Goal: Information Seeking & Learning: Learn about a topic

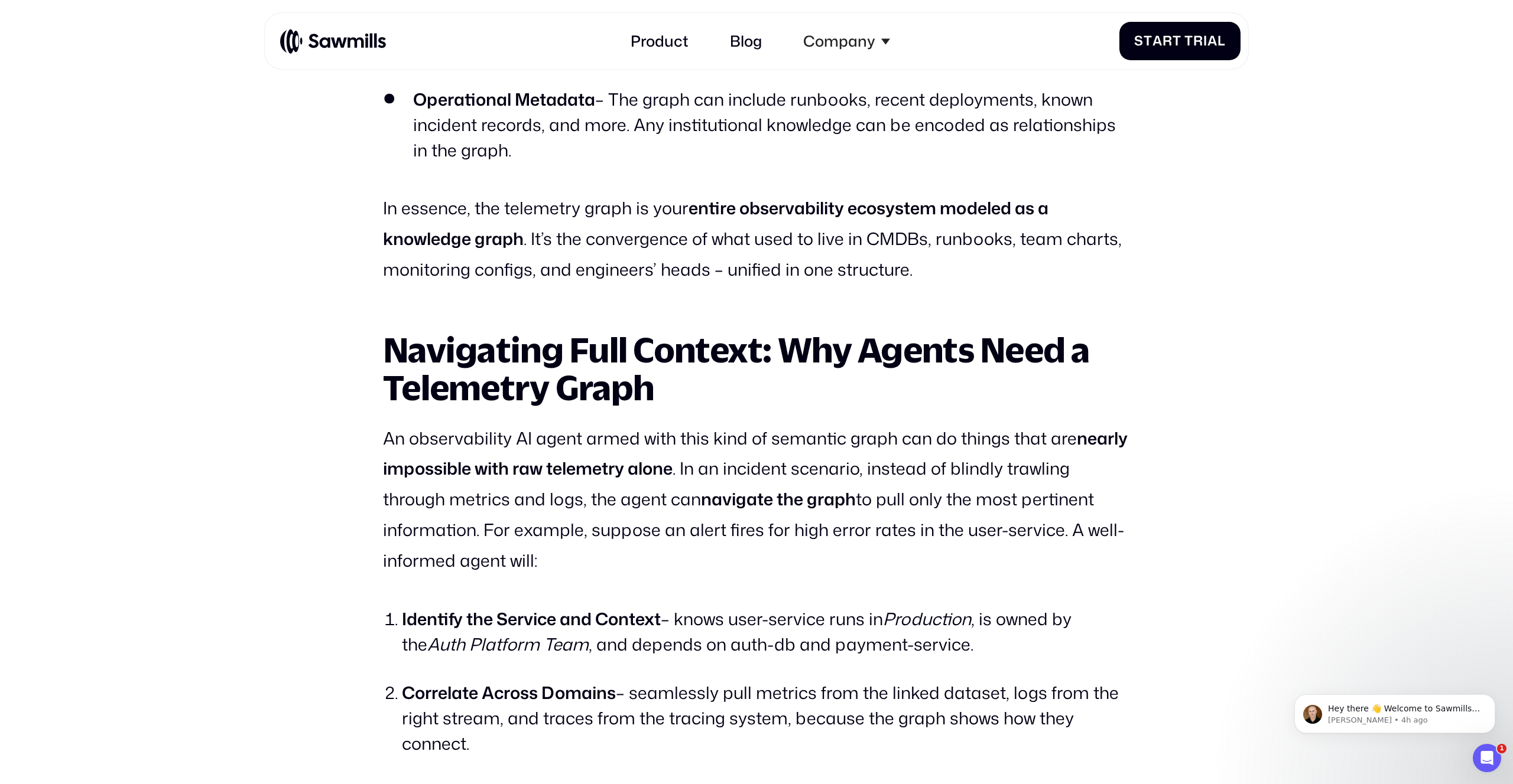
scroll to position [4153, 0]
click at [608, 234] on p "In essence, the telemetry graph is your entire observability ecosystem modeled …" at bounding box center [756, 238] width 747 height 92
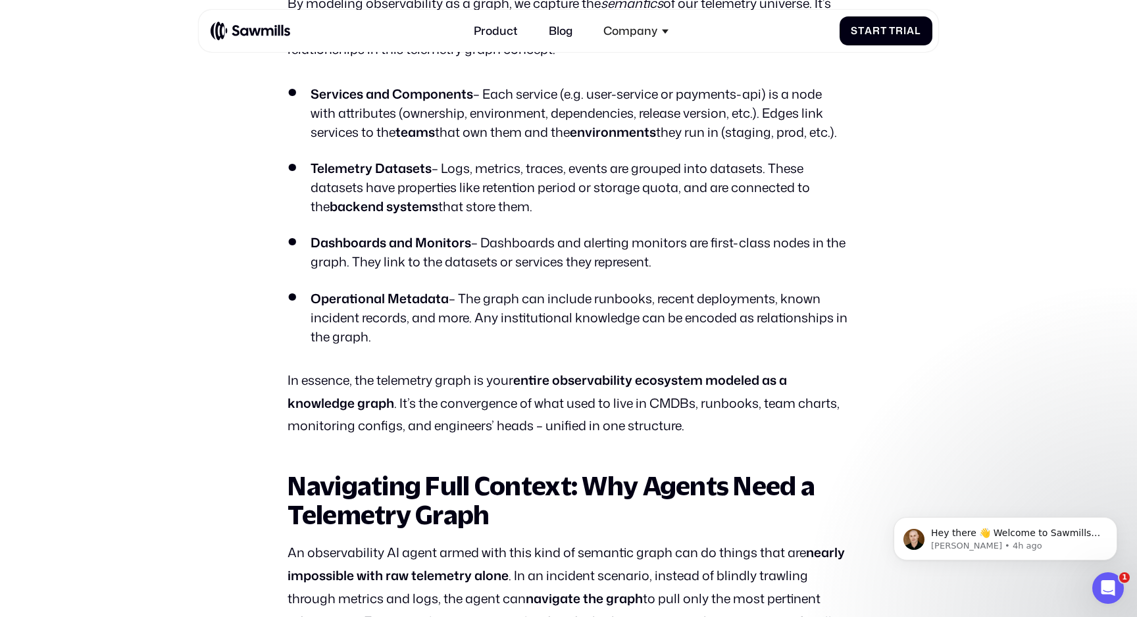
click at [475, 381] on p "In essence, the telemetry graph is your entire observability ecosystem modeled …" at bounding box center [567, 403] width 561 height 69
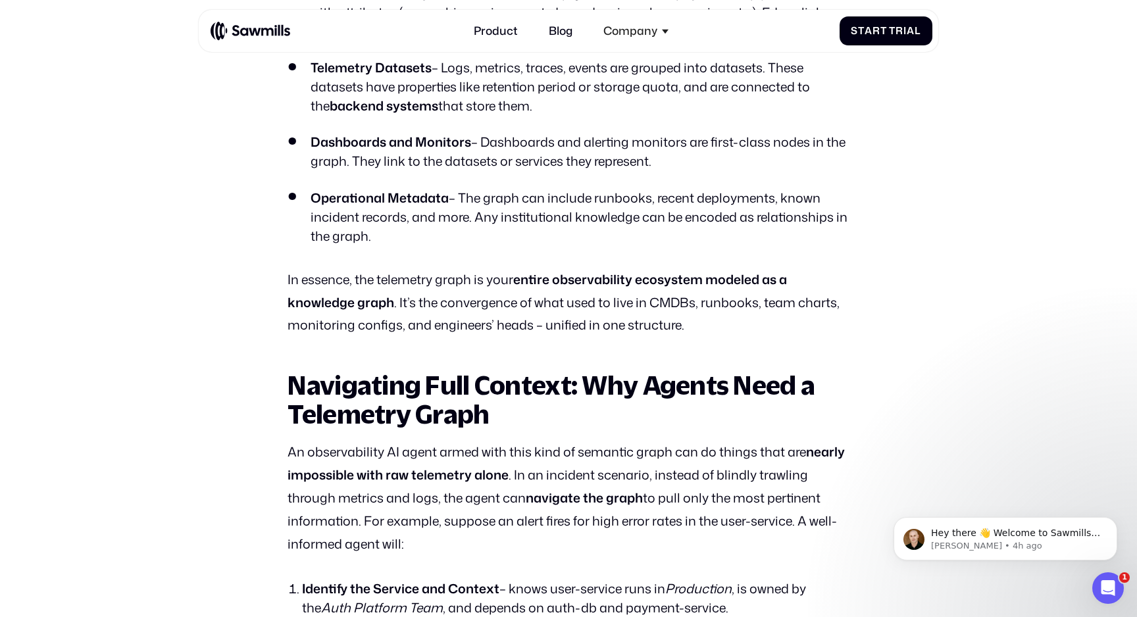
scroll to position [3006, 0]
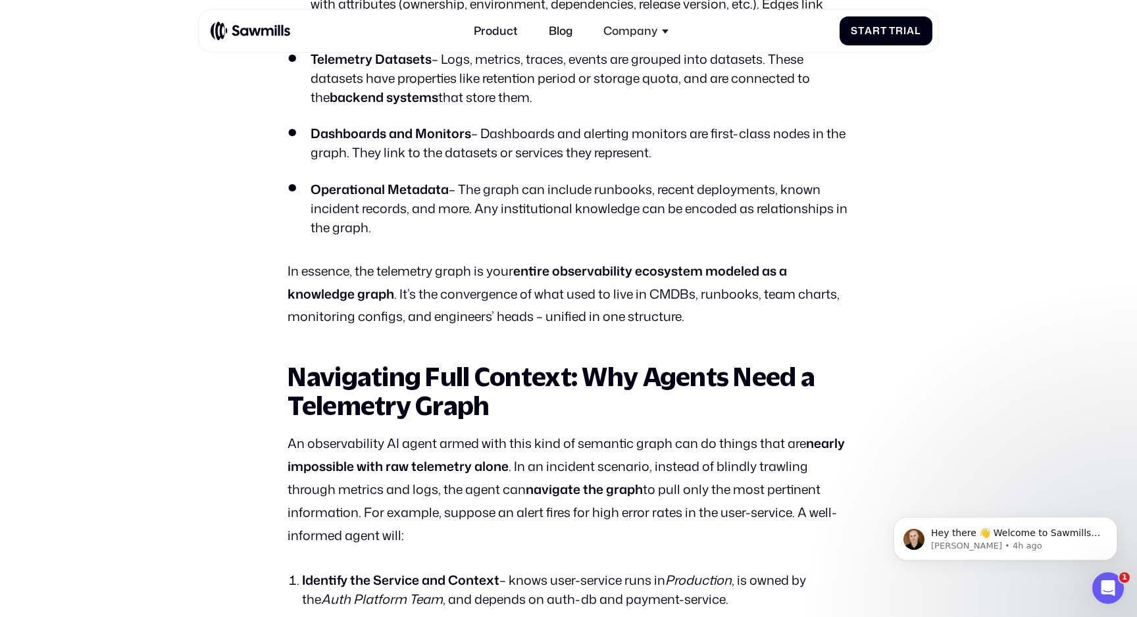
click at [308, 406] on strong "Navigating Full Context: Why Agents Need a Telemetry Graph" at bounding box center [550, 390] width 527 height 59
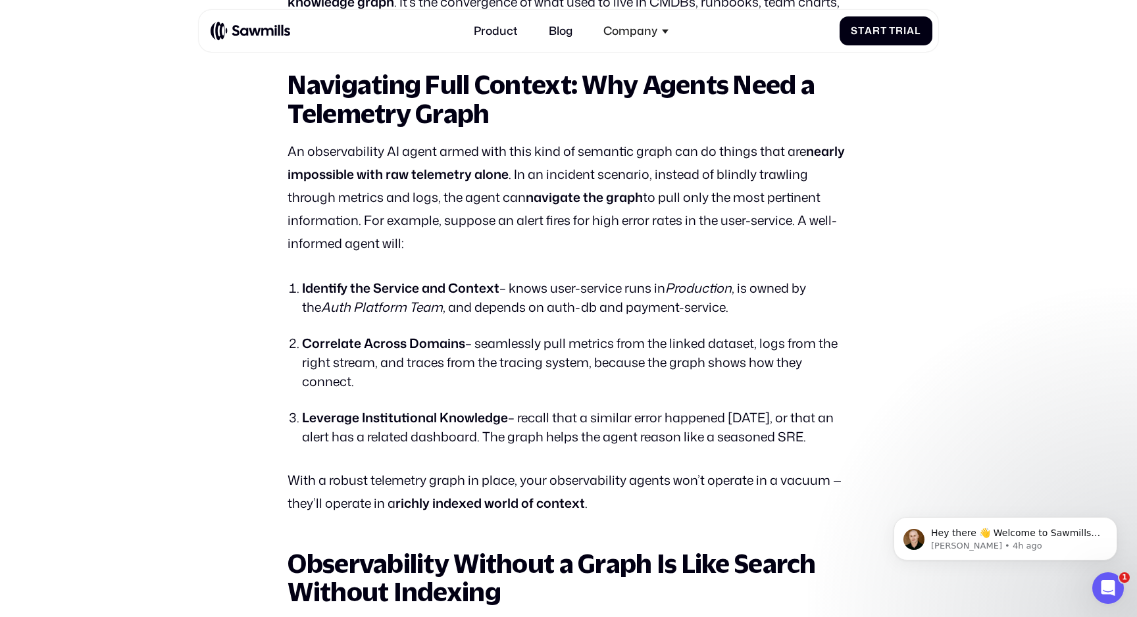
scroll to position [3301, 0]
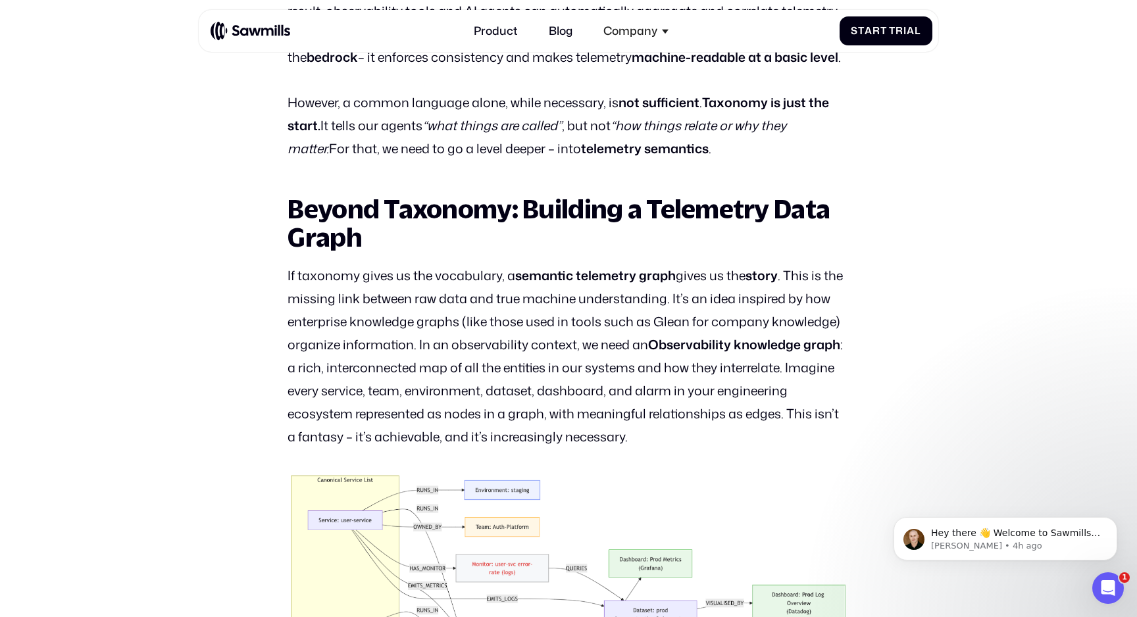
scroll to position [1773, 0]
